Goal: Information Seeking & Learning: Learn about a topic

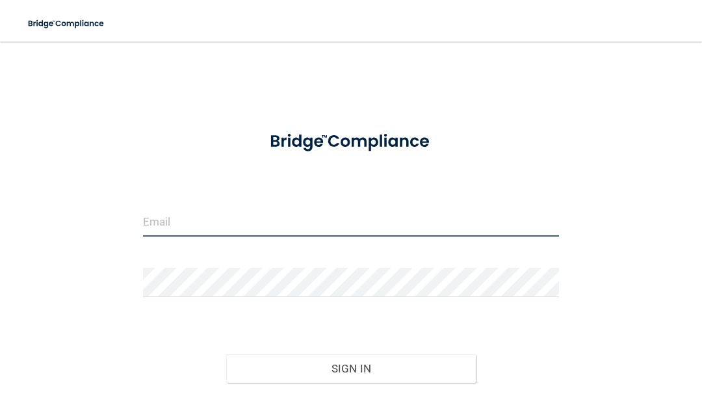
click at [430, 213] on input "email" at bounding box center [351, 221] width 416 height 29
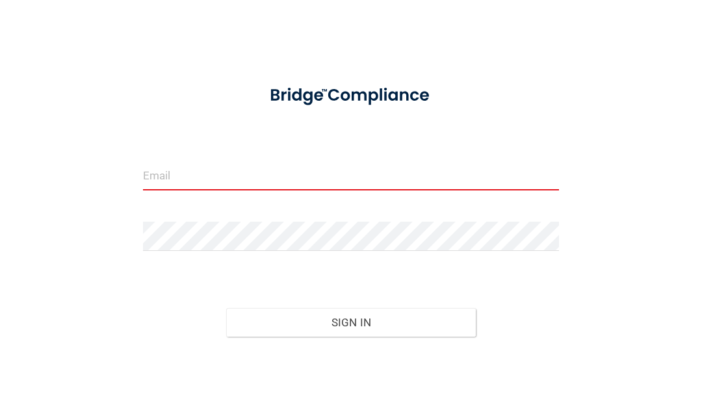
type input "[PERSON_NAME][EMAIL_ADDRESS][DOMAIN_NAME]"
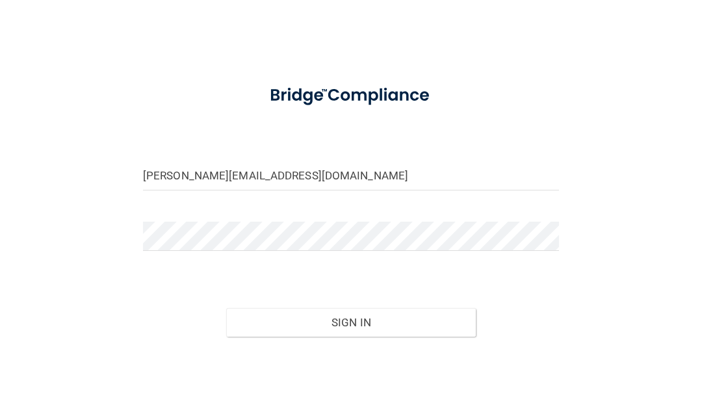
click at [391, 354] on button "Sign In" at bounding box center [351, 368] width 250 height 29
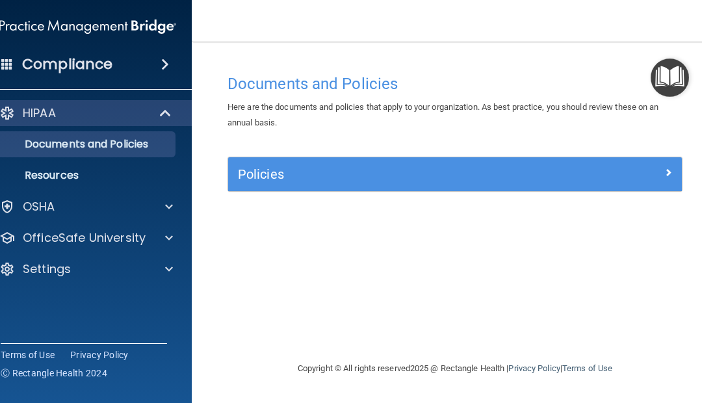
click at [85, 241] on p "OfficeSafe University" at bounding box center [84, 238] width 123 height 16
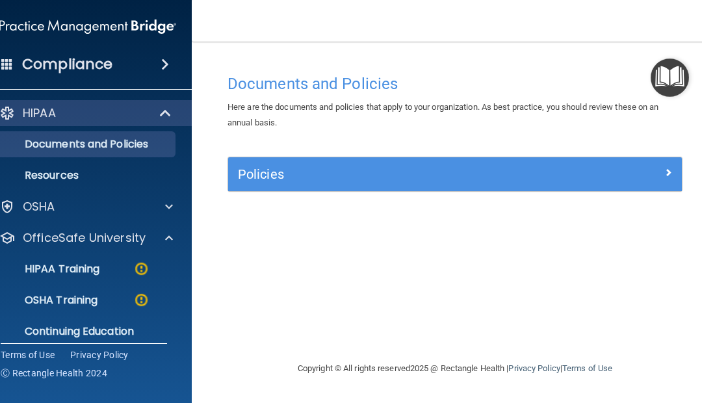
click at [81, 271] on p "HIPAA Training" at bounding box center [45, 269] width 107 height 13
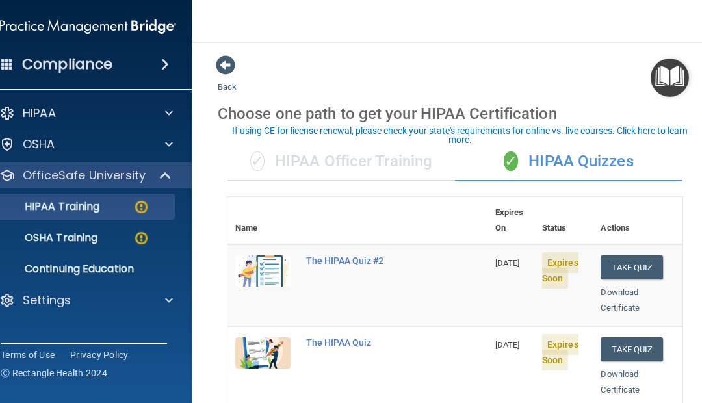
click at [352, 256] on div "The HIPAA Quiz #2" at bounding box center [364, 261] width 116 height 10
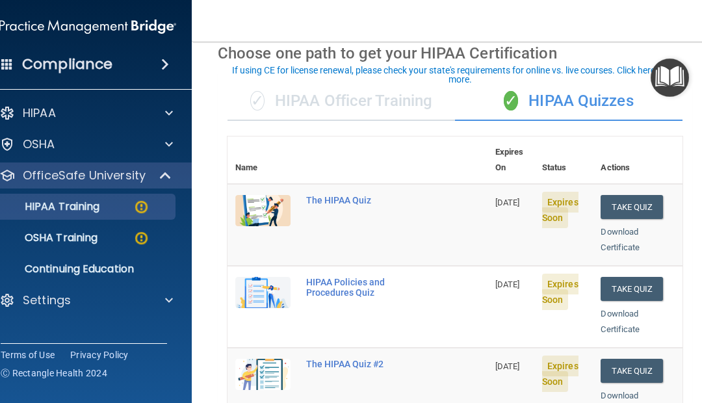
scroll to position [62, 0]
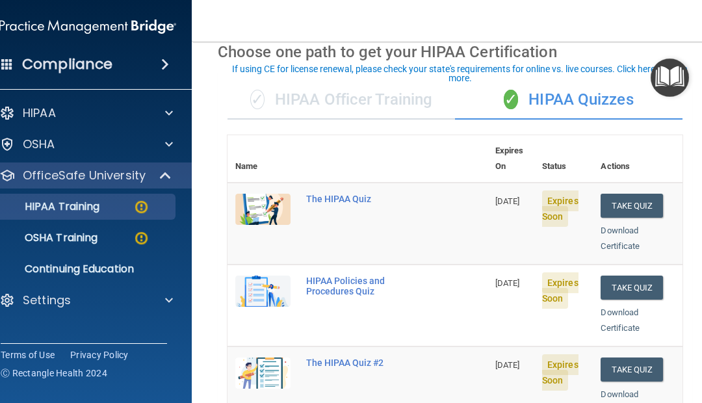
click at [351, 112] on div "✓ HIPAA Officer Training" at bounding box center [342, 100] width 228 height 39
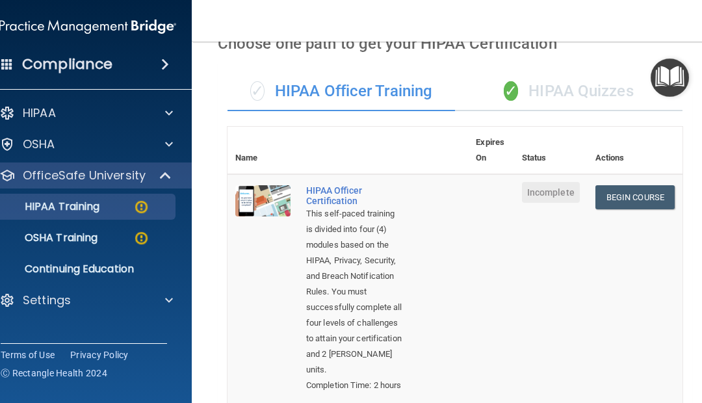
scroll to position [56, 0]
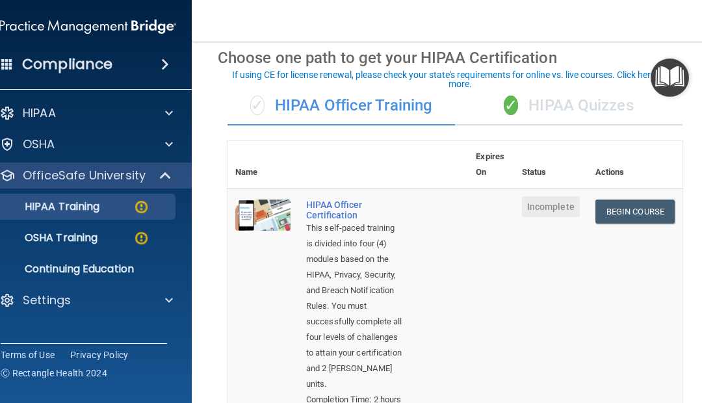
click at [630, 213] on link "Begin Course" at bounding box center [635, 212] width 79 height 24
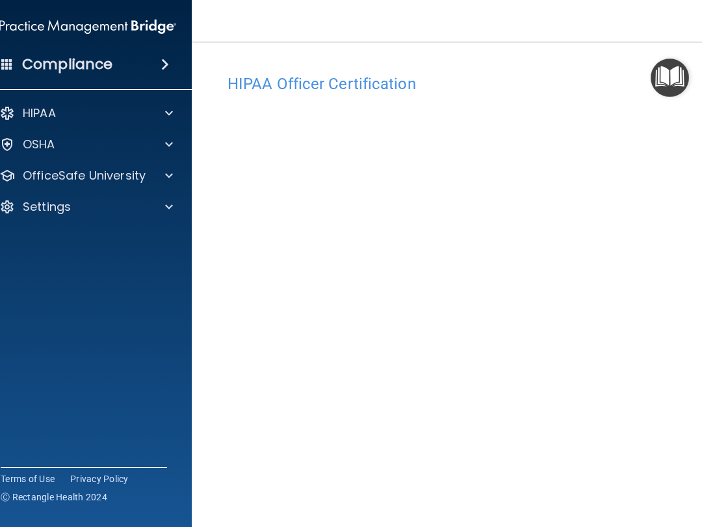
click at [358, 90] on h4 "HIPAA Officer Certification" at bounding box center [455, 83] width 455 height 17
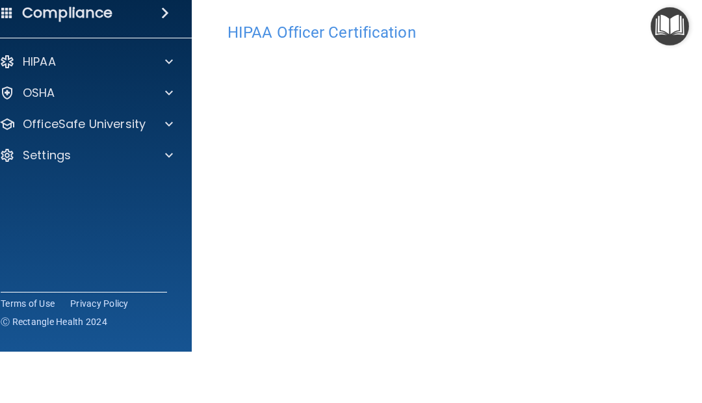
click at [696, 291] on main "HIPAA Officer Certification This course doesn’t expire until . Are you sure you…" at bounding box center [455, 223] width 527 height 362
click at [700, 142] on main "HIPAA Officer Certification This course doesn’t expire until . Are you sure you…" at bounding box center [455, 223] width 527 height 362
click at [167, 168] on span at bounding box center [169, 176] width 8 height 16
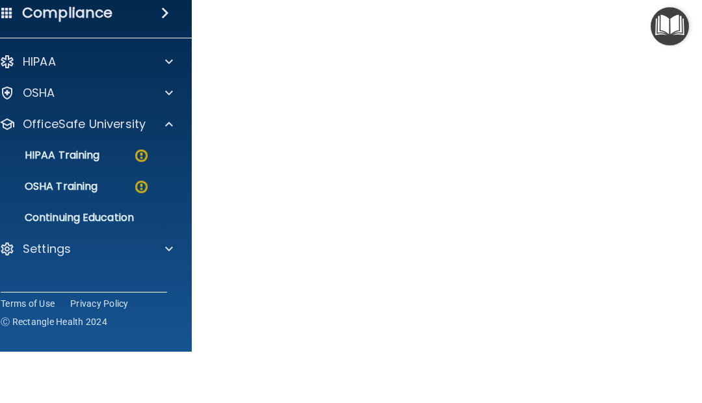
click at [140, 199] on img at bounding box center [141, 207] width 16 height 16
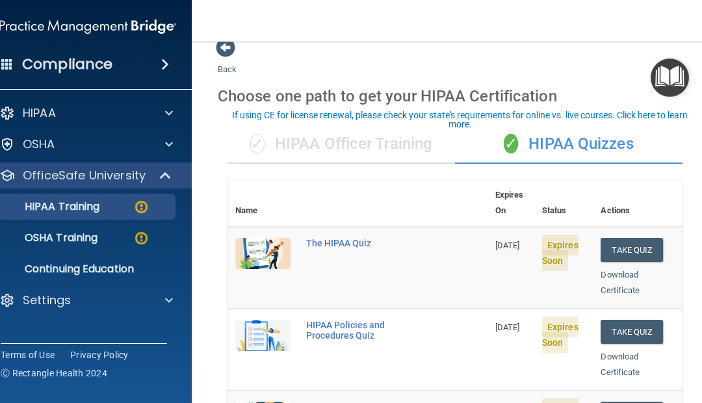
scroll to position [15, 0]
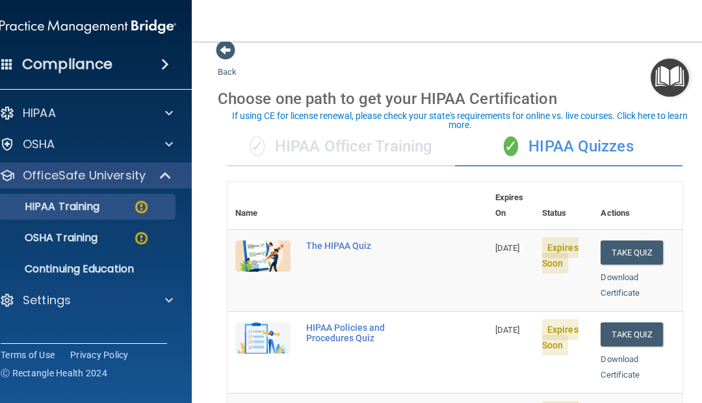
click at [388, 154] on div "✓ HIPAA Officer Training" at bounding box center [342, 146] width 228 height 39
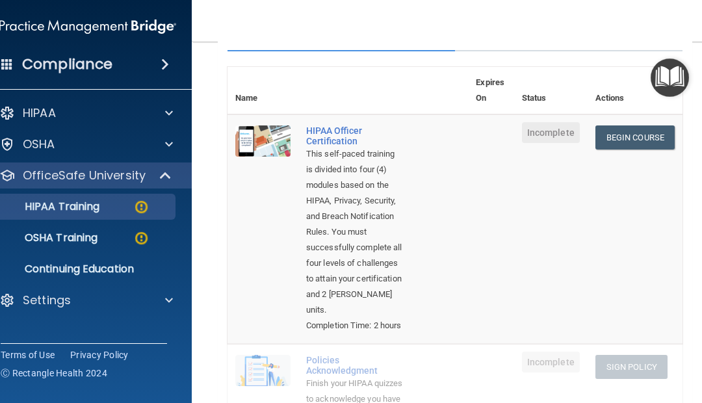
scroll to position [119, 0]
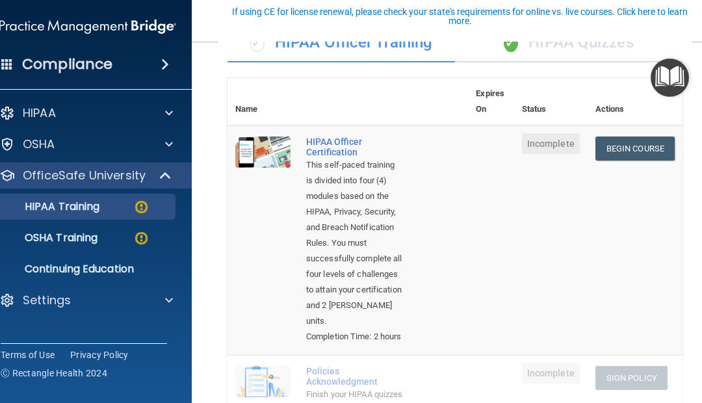
click at [644, 151] on link "Begin Course" at bounding box center [635, 149] width 79 height 24
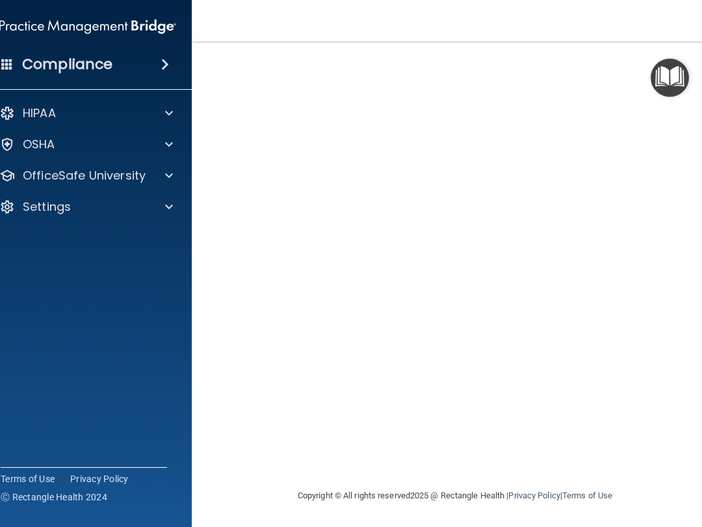
scroll to position [52, 0]
